Goal: Information Seeking & Learning: Find specific page/section

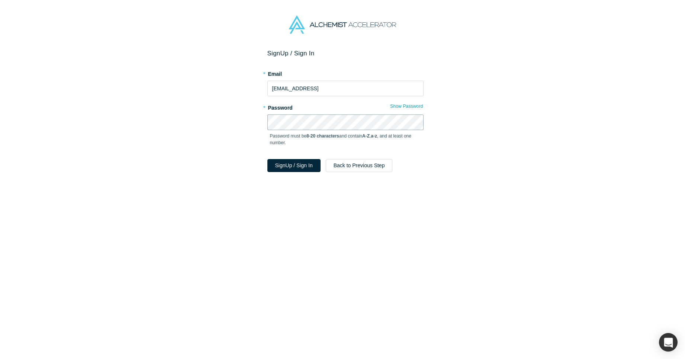
click at [267, 159] on button "Sign Up / Sign In" at bounding box center [293, 165] width 53 height 13
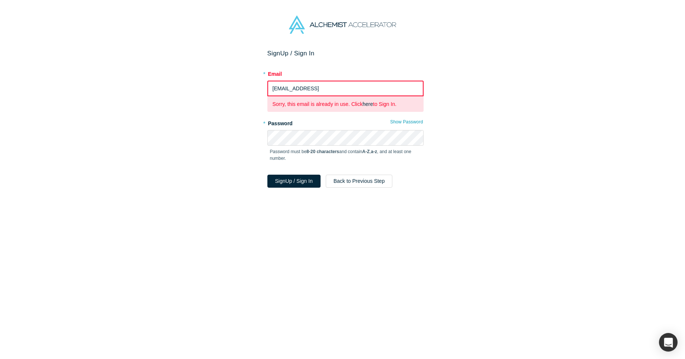
click at [492, 141] on div "Sign Up / Sign In * Email [EMAIL_ADDRESS] Sorry, this email is already in use. …" at bounding box center [345, 206] width 690 height 315
click at [267, 175] on button "Sign Up / Sign In" at bounding box center [293, 181] width 53 height 13
click at [295, 183] on button "Sign Up / Sign In" at bounding box center [293, 181] width 53 height 13
click at [368, 102] on link "here" at bounding box center [368, 104] width 10 height 6
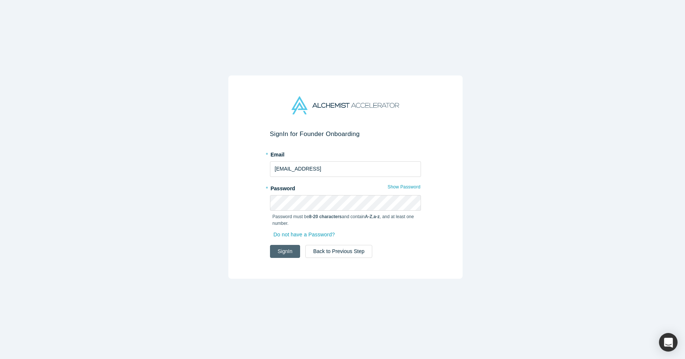
click at [284, 251] on button "Sign In" at bounding box center [285, 251] width 30 height 13
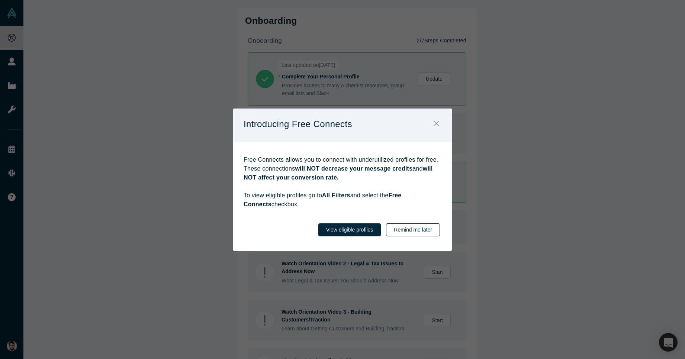
click at [409, 231] on button "Remind me later" at bounding box center [413, 229] width 54 height 13
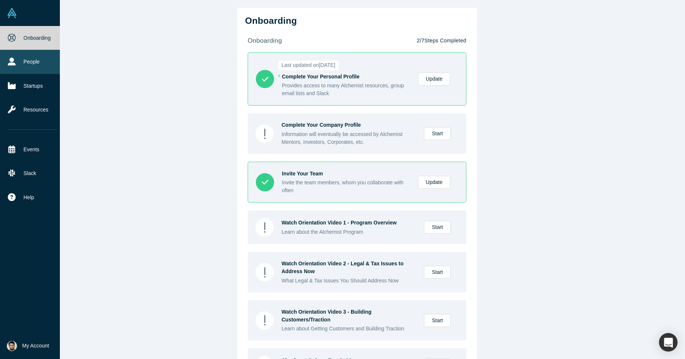
click at [10, 61] on icon at bounding box center [12, 62] width 8 height 8
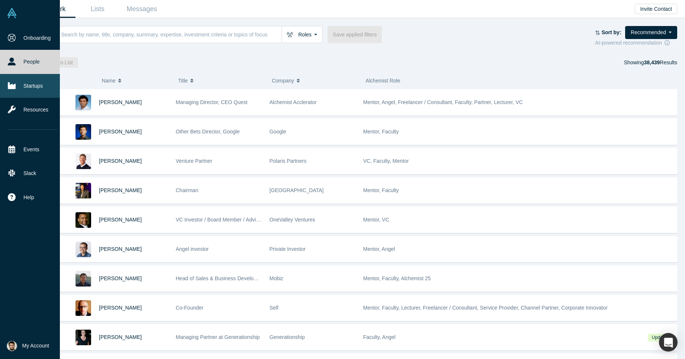
click at [30, 87] on link "Startups" at bounding box center [32, 86] width 65 height 24
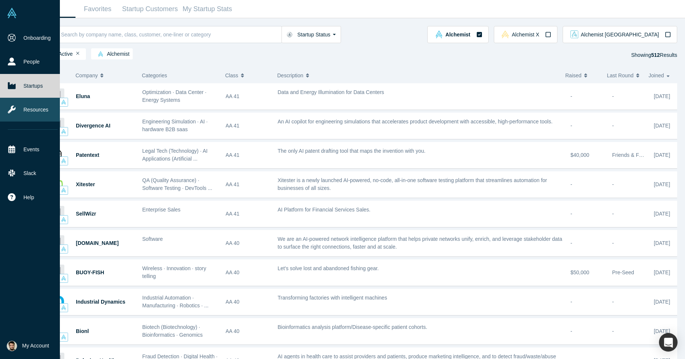
click at [24, 108] on link "Resources" at bounding box center [32, 110] width 65 height 24
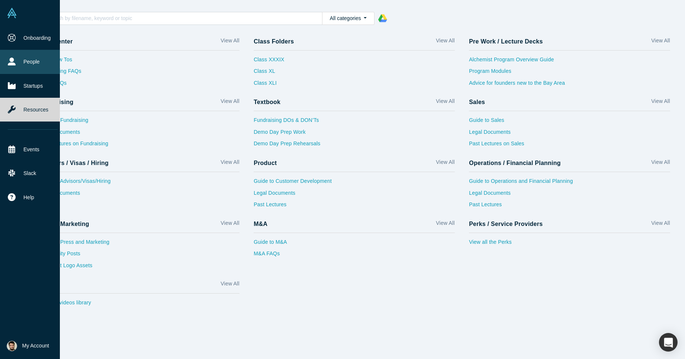
click at [32, 63] on link "People" at bounding box center [32, 62] width 65 height 24
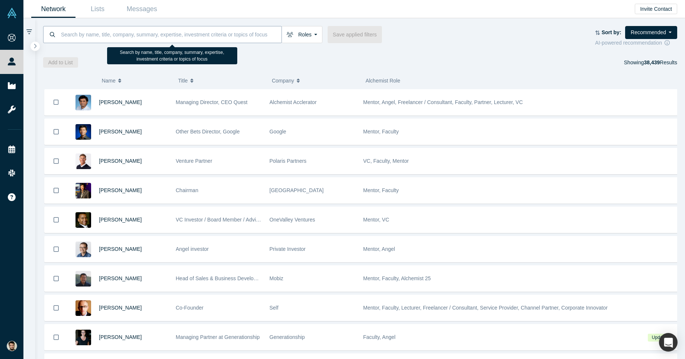
click at [115, 34] on input at bounding box center [170, 34] width 221 height 17
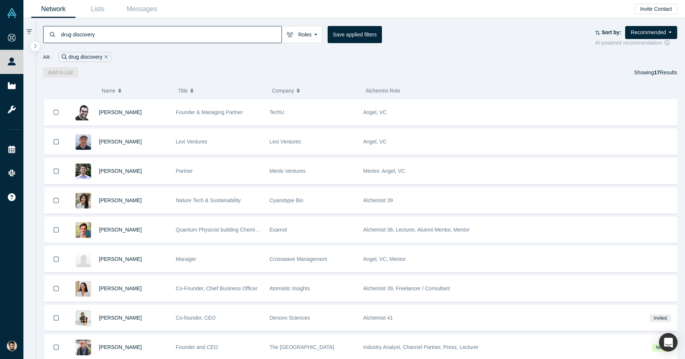
click at [157, 78] on div "( 0 ) Name Title Company Alchemist Role [PERSON_NAME] Founder & Managing Partne…" at bounding box center [360, 218] width 650 height 281
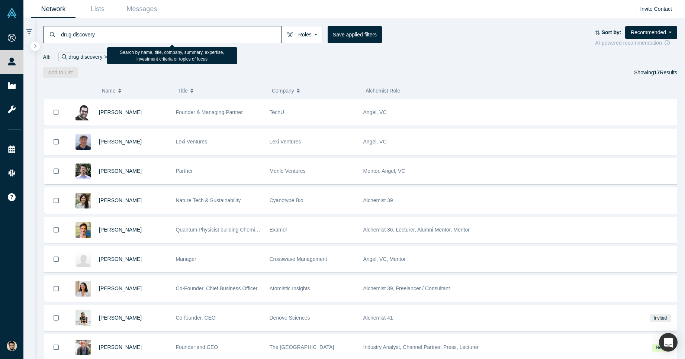
click at [221, 40] on input "drug discovery" at bounding box center [170, 34] width 221 height 17
type input "d"
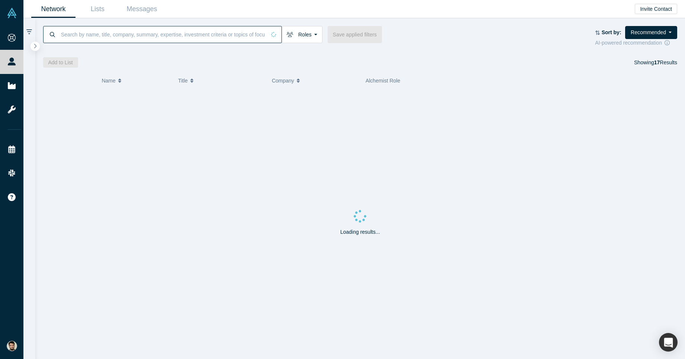
click at [272, 59] on div "Add to List Showing 17 Results" at bounding box center [360, 62] width 634 height 10
